Goal: Task Accomplishment & Management: Manage account settings

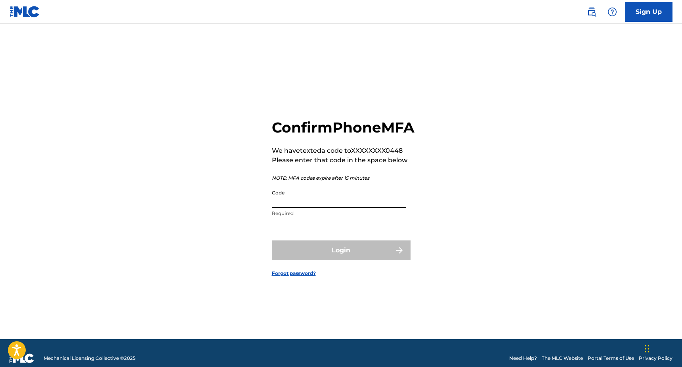
click at [361, 208] on input "Code" at bounding box center [339, 196] width 134 height 23
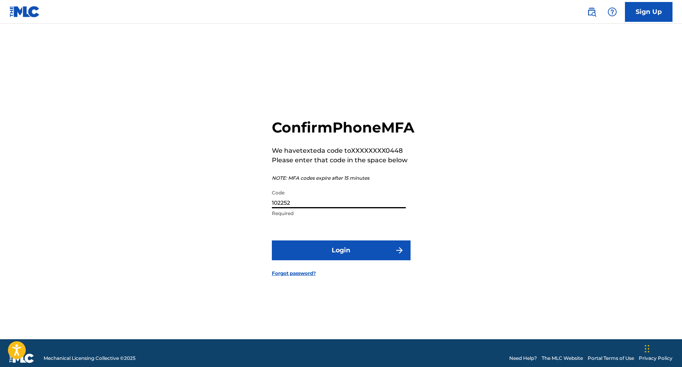
type input "102252"
click at [346, 252] on button "Login" at bounding box center [341, 250] width 139 height 20
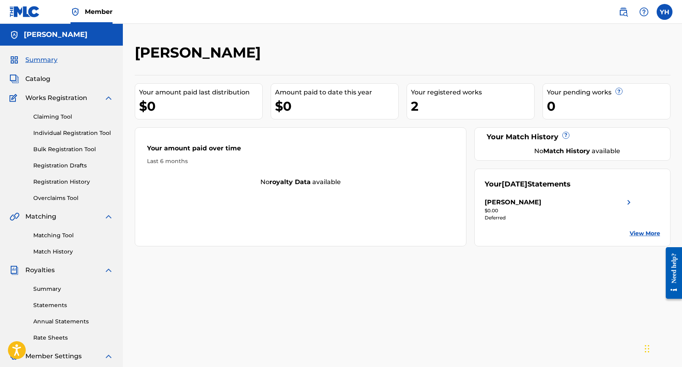
click at [415, 109] on div "2" at bounding box center [472, 106] width 123 height 18
click at [61, 100] on span "Works Registration" at bounding box center [56, 98] width 62 height 10
click at [52, 114] on link "Claiming Tool" at bounding box center [73, 117] width 80 height 8
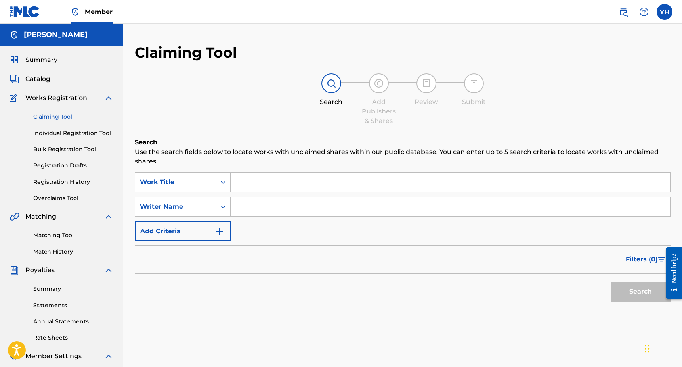
click at [52, 95] on span "Works Registration" at bounding box center [56, 98] width 62 height 10
click at [42, 65] on div "Summary Catalog Works Registration Claiming Tool Individual Registration Tool B…" at bounding box center [61, 250] width 123 height 408
click at [41, 75] on span "Catalog" at bounding box center [37, 79] width 25 height 10
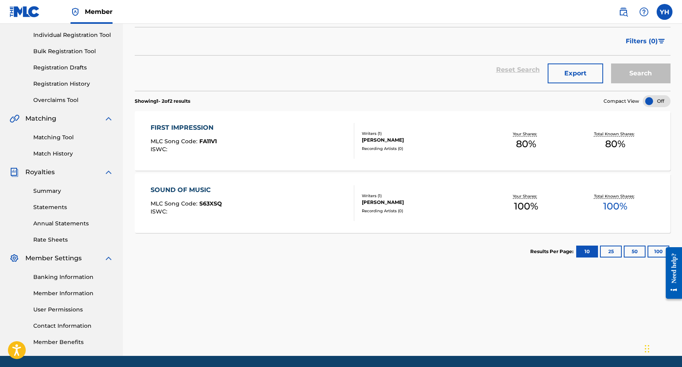
scroll to position [97, 0]
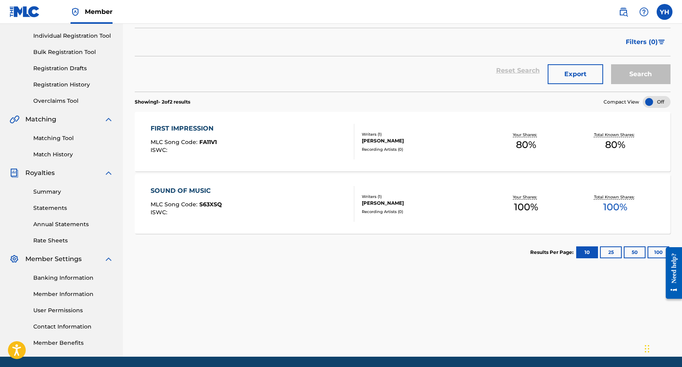
click at [269, 147] on div "FIRST IMPRESSION MLC Song Code : FA11V1 ISWC :" at bounding box center [253, 142] width 204 height 36
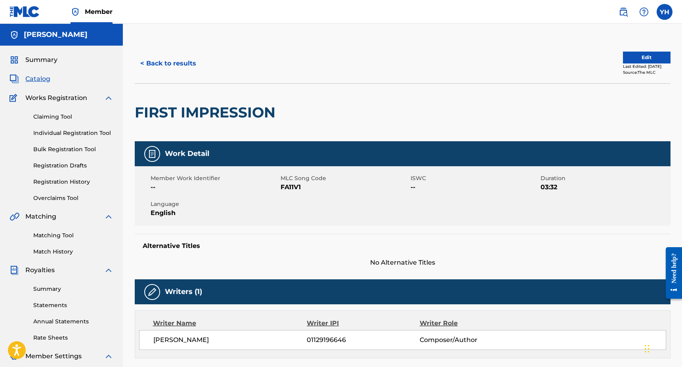
click at [48, 78] on span "Catalog" at bounding box center [37, 79] width 25 height 10
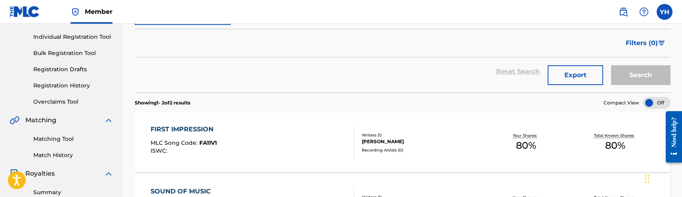
scroll to position [104, 0]
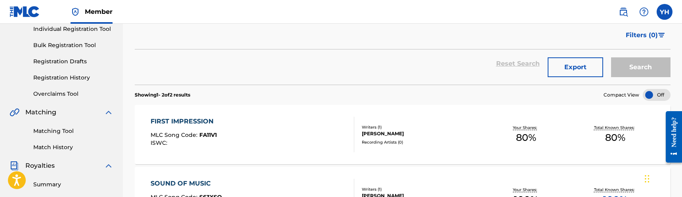
click at [286, 139] on div "FIRST IMPRESSION MLC Song Code : FA11V1 ISWC :" at bounding box center [253, 135] width 204 height 36
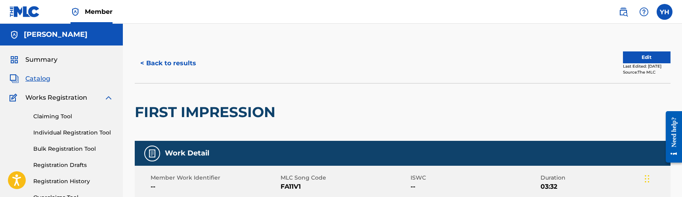
click at [183, 60] on button "< Back to results" at bounding box center [168, 63] width 67 height 20
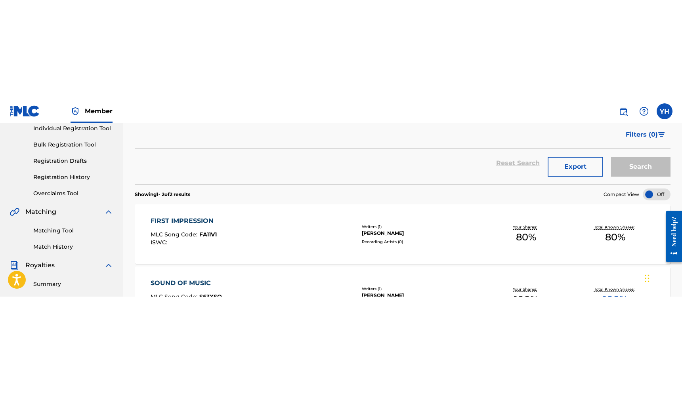
scroll to position [95, 0]
